Goal: Obtain resource: Download file/media

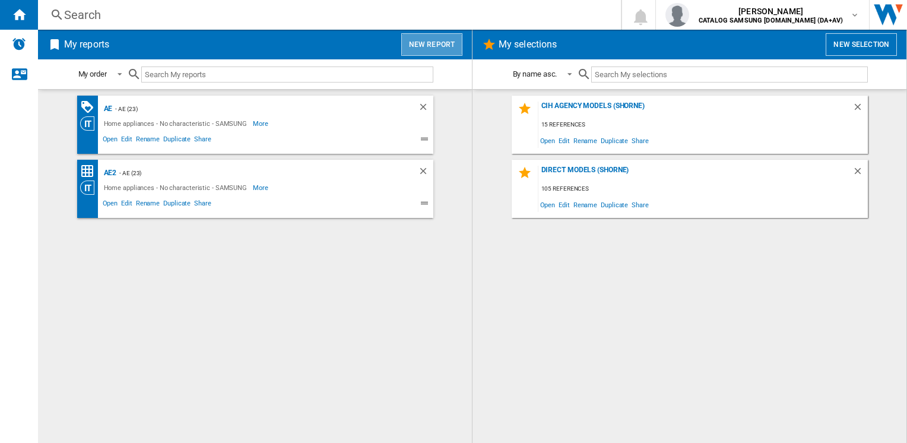
click at [436, 44] on button "New report" at bounding box center [431, 44] width 61 height 23
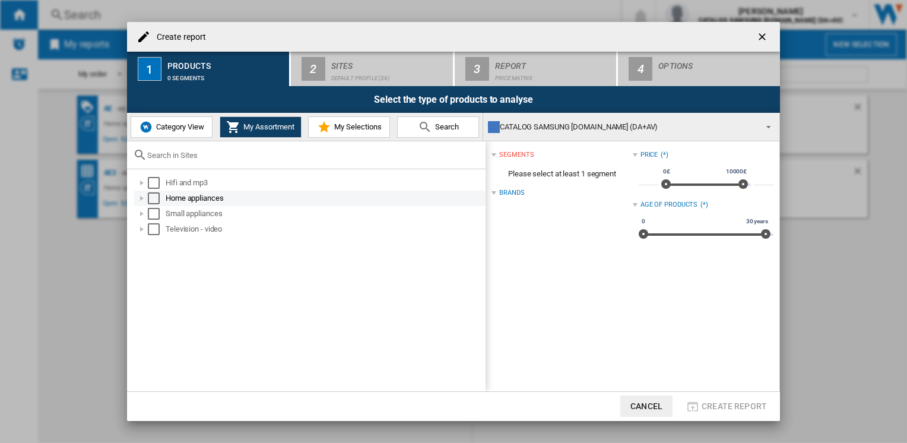
click at [142, 198] on div at bounding box center [142, 198] width 12 height 12
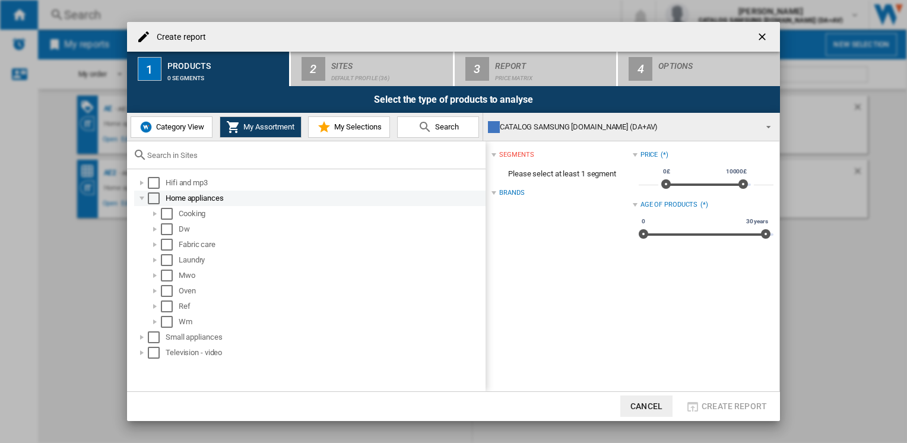
click at [155, 198] on div "Select" at bounding box center [154, 198] width 12 height 12
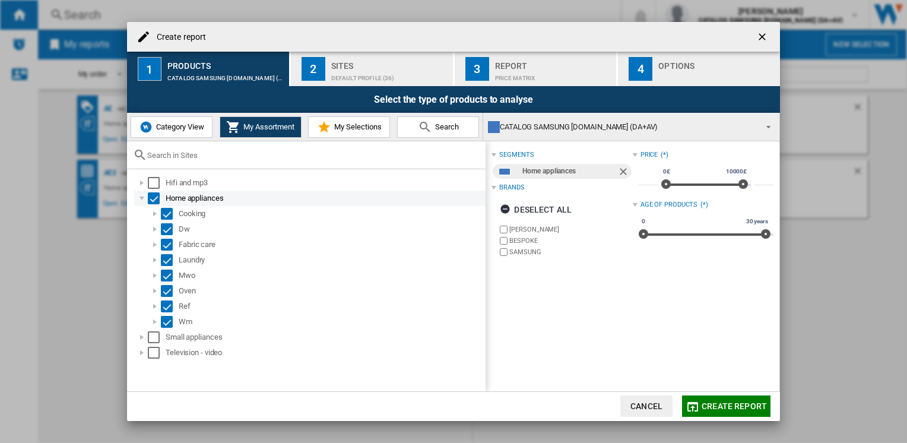
click at [141, 195] on div at bounding box center [142, 198] width 12 height 12
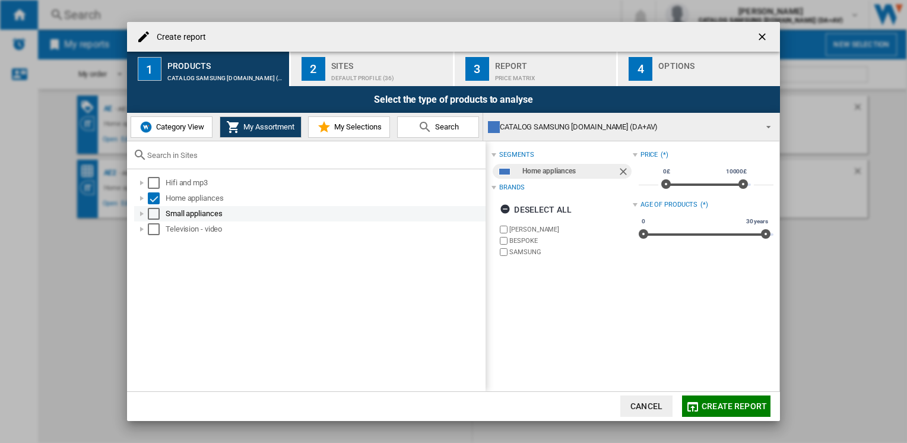
click at [147, 211] on div at bounding box center [142, 214] width 12 height 12
click at [142, 208] on div at bounding box center [142, 214] width 12 height 12
click at [156, 212] on div "Select" at bounding box center [154, 214] width 12 height 12
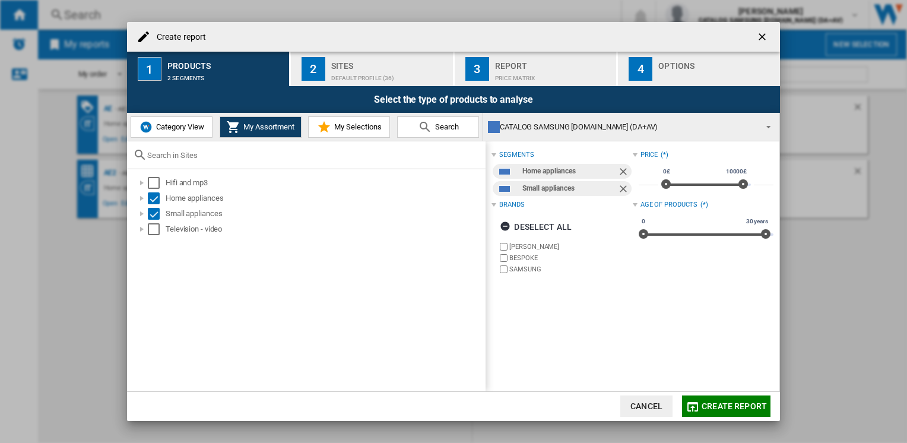
click at [727, 402] on span "Create report" at bounding box center [734, 405] width 65 height 9
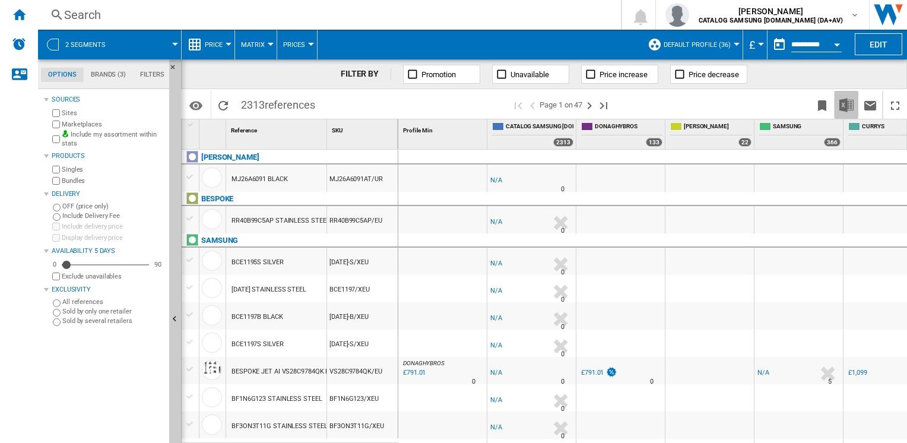
click at [849, 106] on img "Download in Excel" at bounding box center [846, 105] width 14 height 14
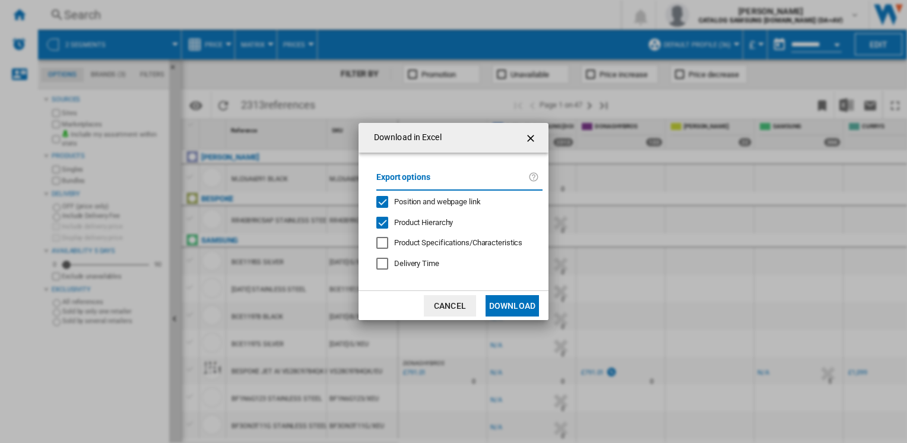
click at [504, 301] on button "Download" at bounding box center [512, 305] width 53 height 21
